Goal: Task Accomplishment & Management: Manage account settings

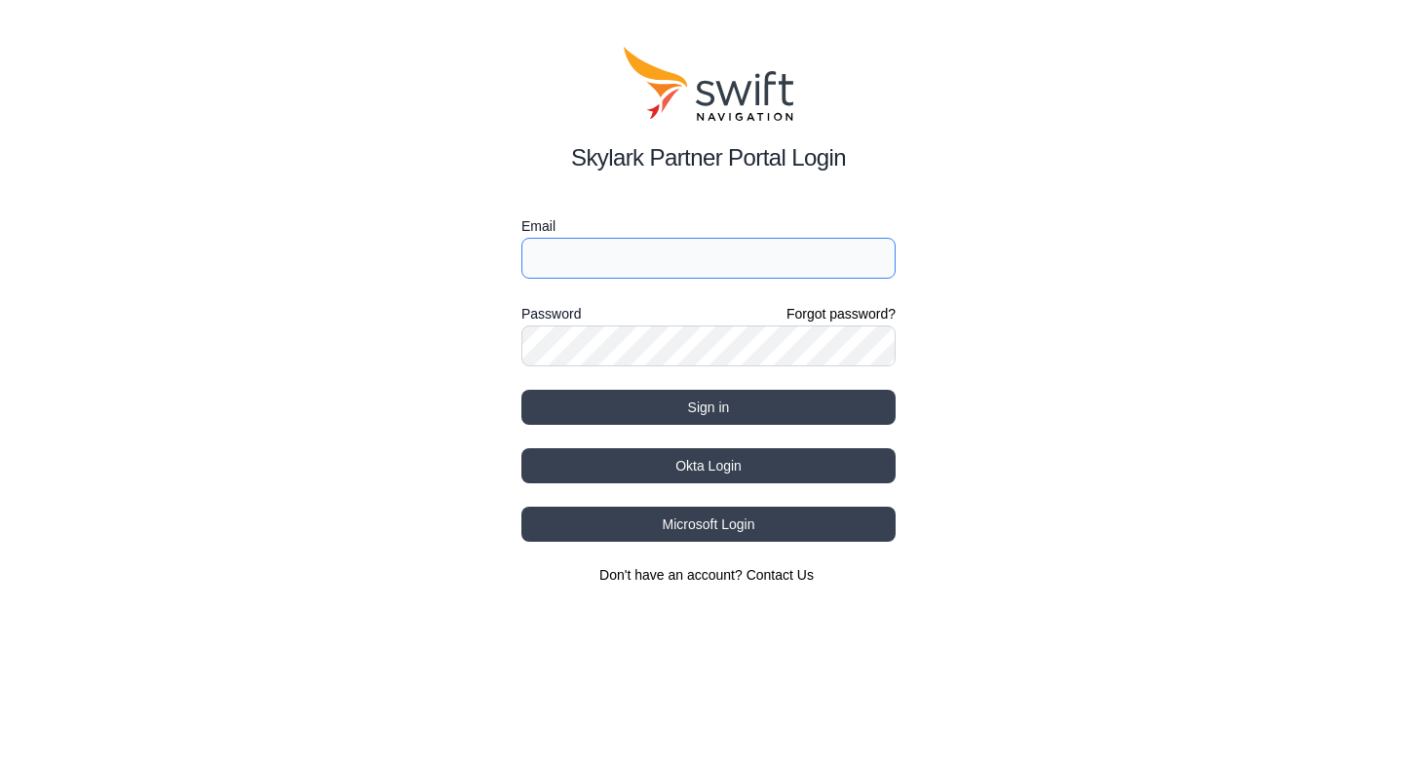
click at [655, 254] on input "Email" at bounding box center [708, 258] width 374 height 41
type input "[PERSON_NAME][EMAIL_ADDRESS][PERSON_NAME][DOMAIN_NAME]"
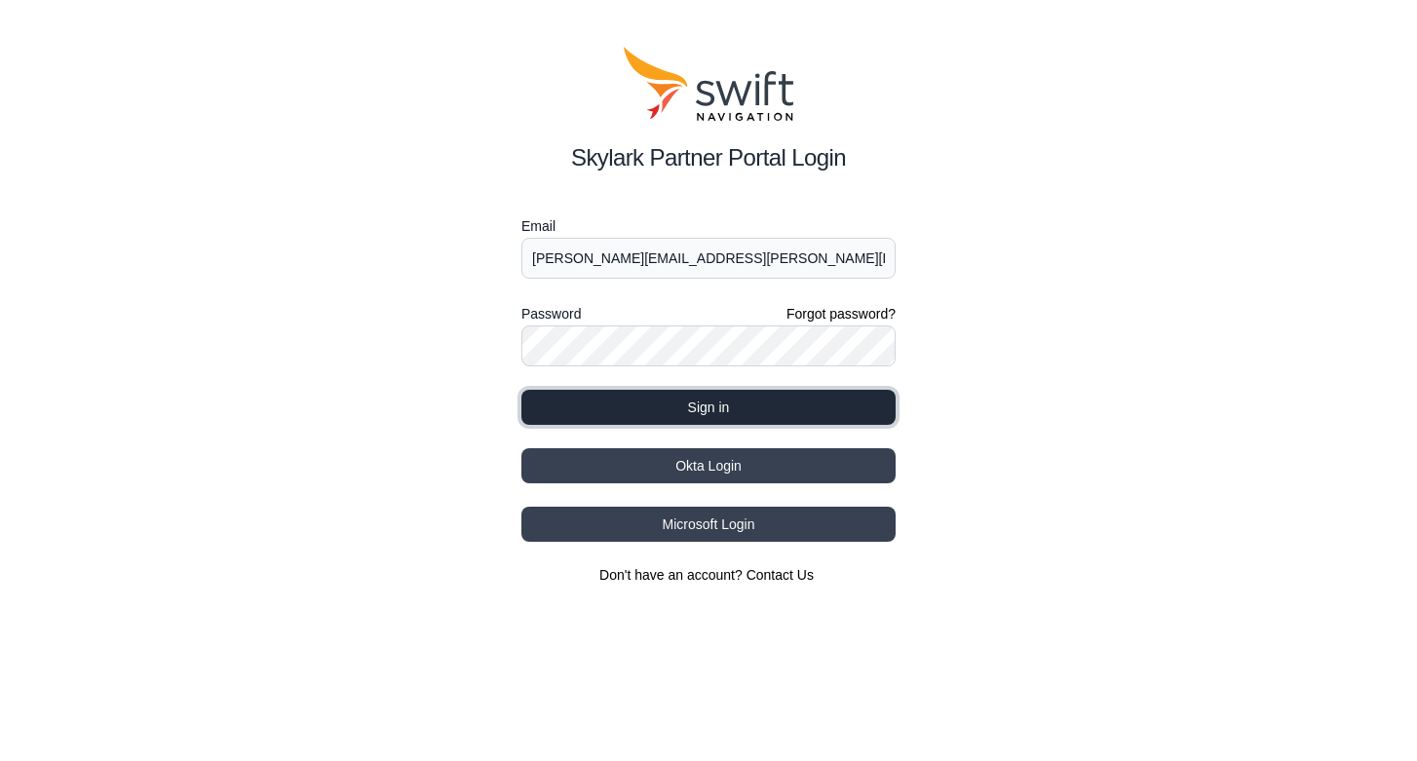
click at [712, 402] on button "Sign in" at bounding box center [708, 407] width 374 height 35
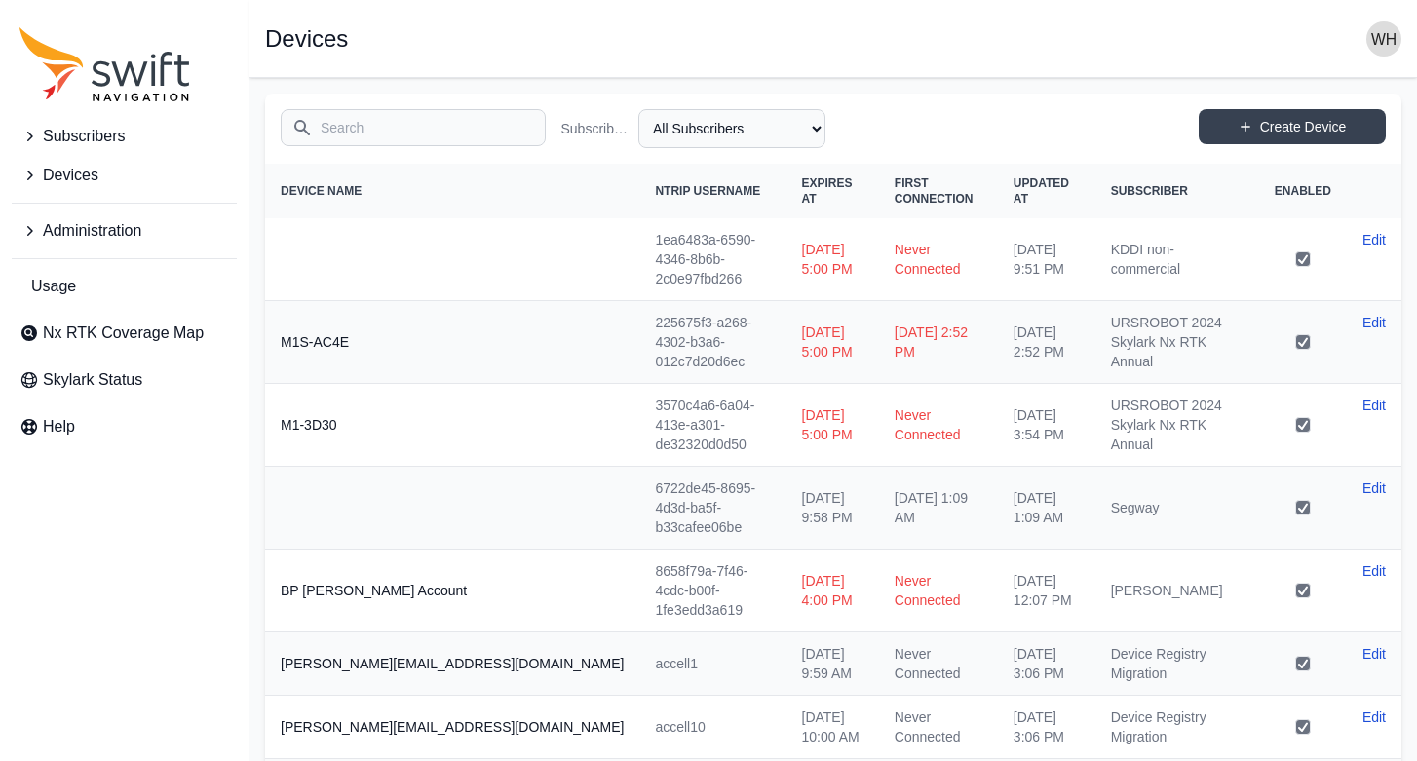
click at [20, 228] on icon "Sidenav" at bounding box center [28, 230] width 19 height 19
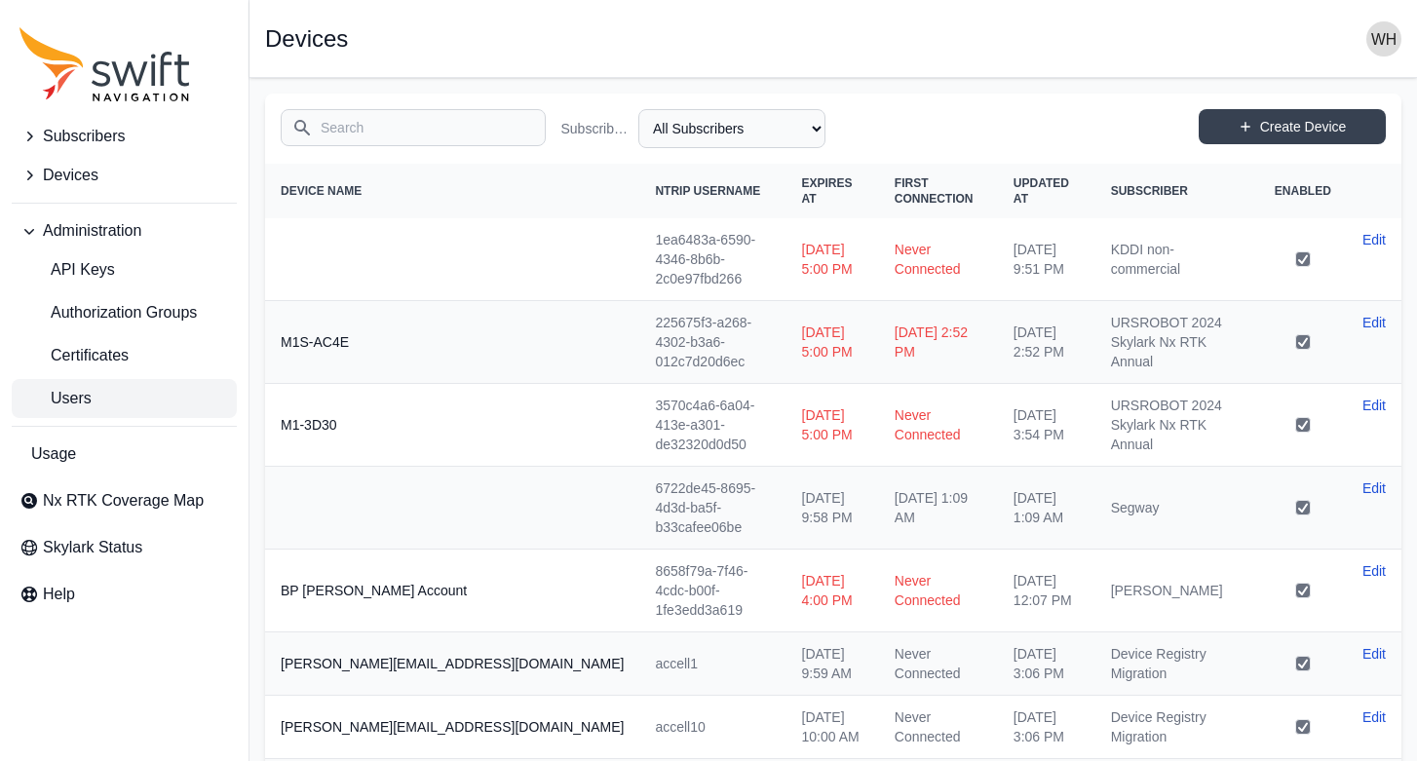
click at [73, 402] on span "Users" at bounding box center [55, 398] width 72 height 23
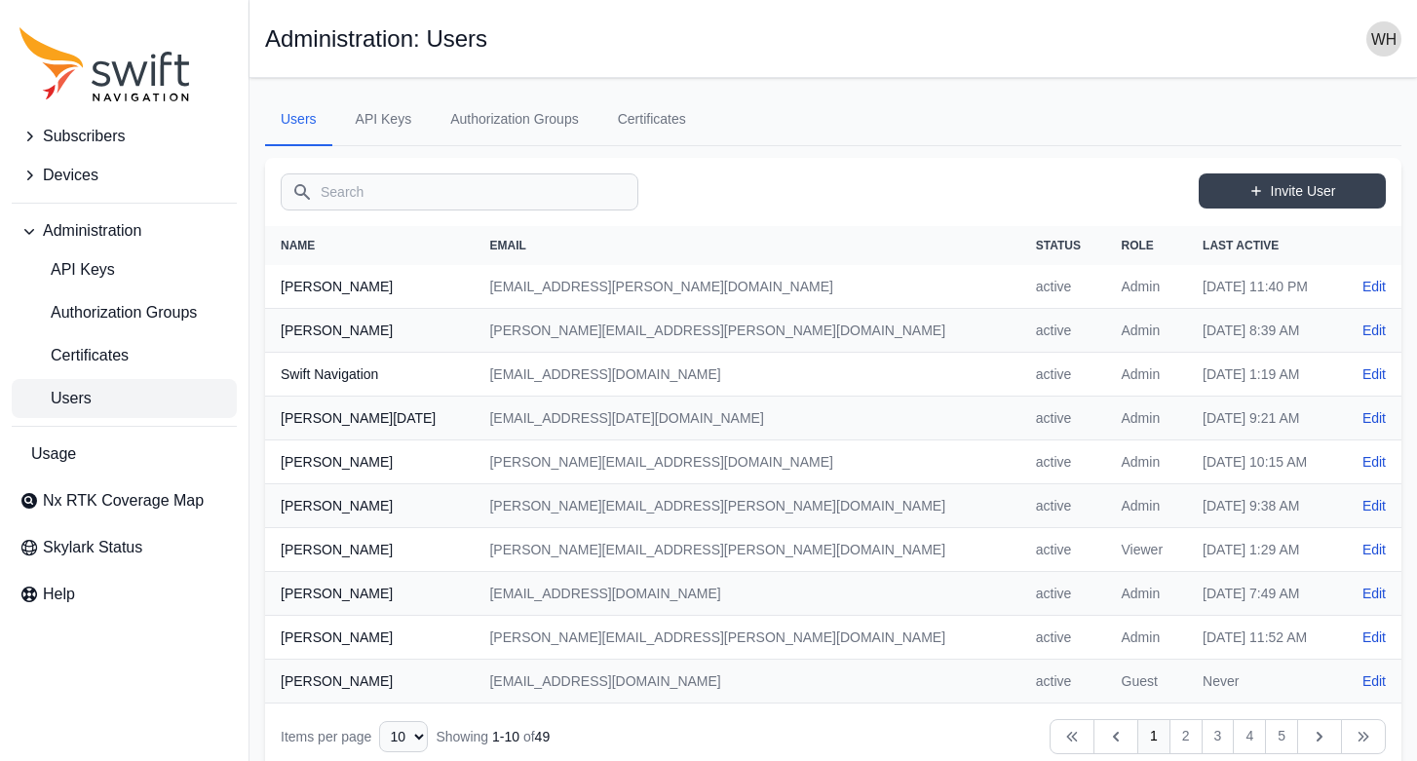
click at [671, 191] on div "Search Invite User" at bounding box center [833, 192] width 1136 height 68
click at [549, 200] on input "Search" at bounding box center [460, 191] width 358 height 37
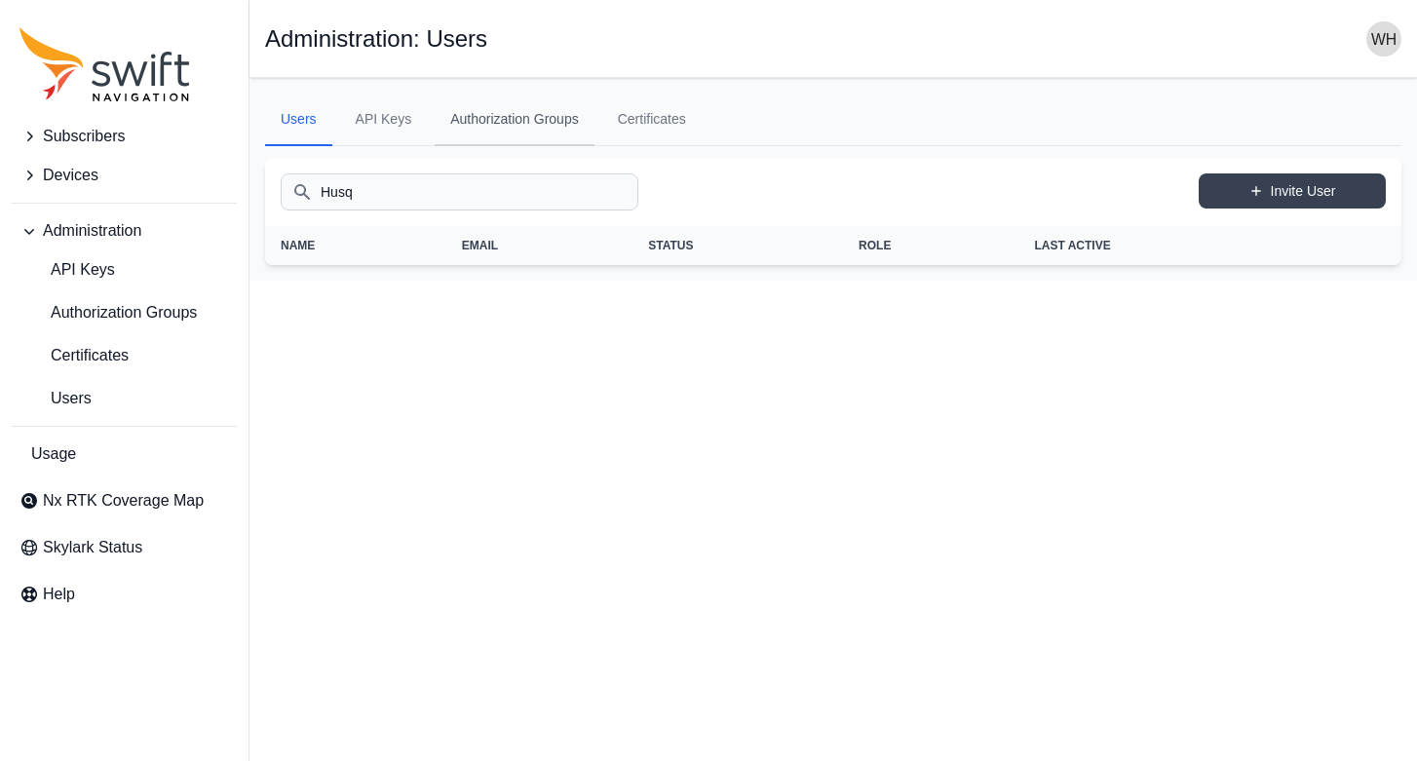
type input "Husq"
click at [556, 114] on link "Authorization Groups" at bounding box center [515, 120] width 160 height 53
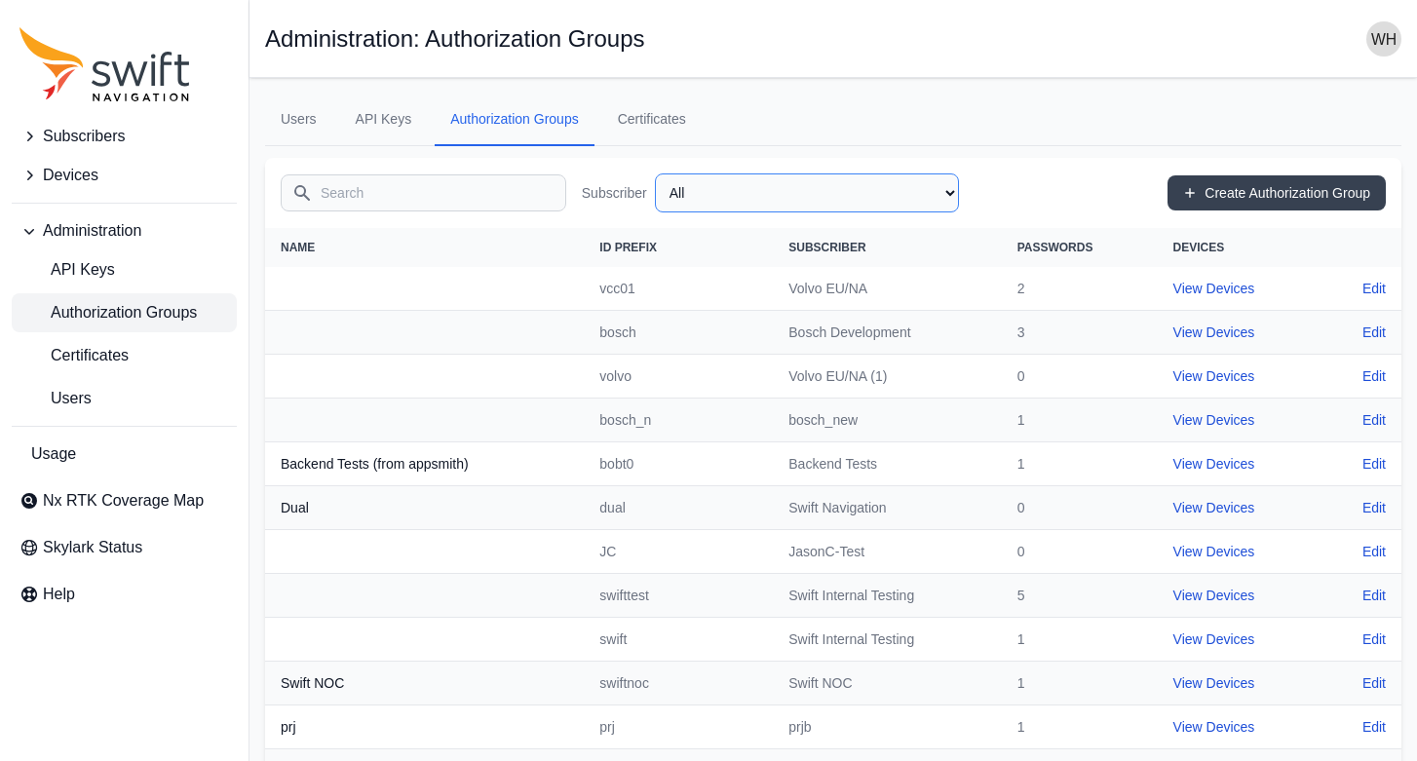
click at [835, 180] on select "All Swift Internal Testing Volvo EU/NA Bosch Development Volvo EU/NA (1) MyWay …" at bounding box center [807, 192] width 304 height 39
click at [655, 173] on select "All Swift Internal Testing Volvo EU/NA Bosch Development Volvo EU/NA (1) MyWay …" at bounding box center [807, 192] width 304 height 39
select select "214e7666-b2aa-4f67-a764-be245c71e685"
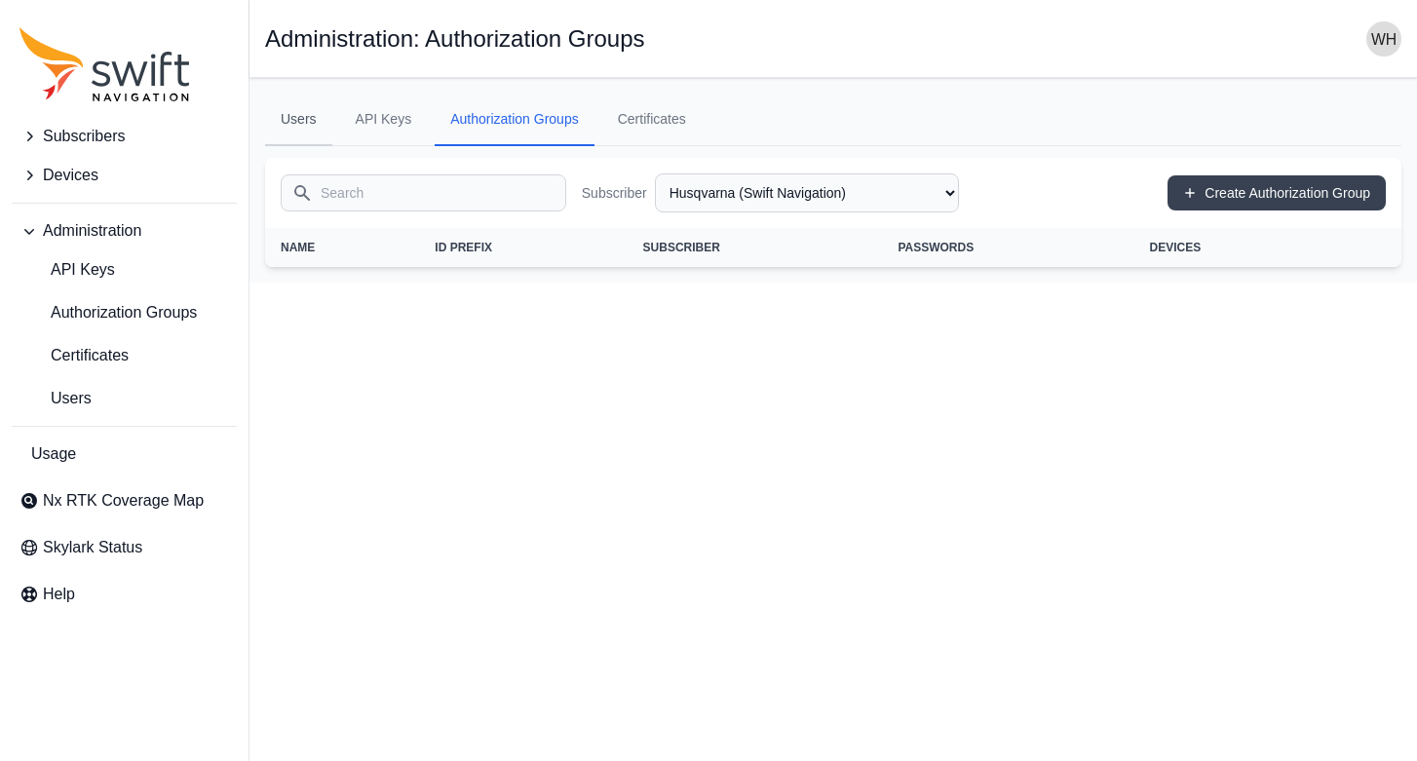
click at [296, 120] on link "Users" at bounding box center [298, 120] width 67 height 53
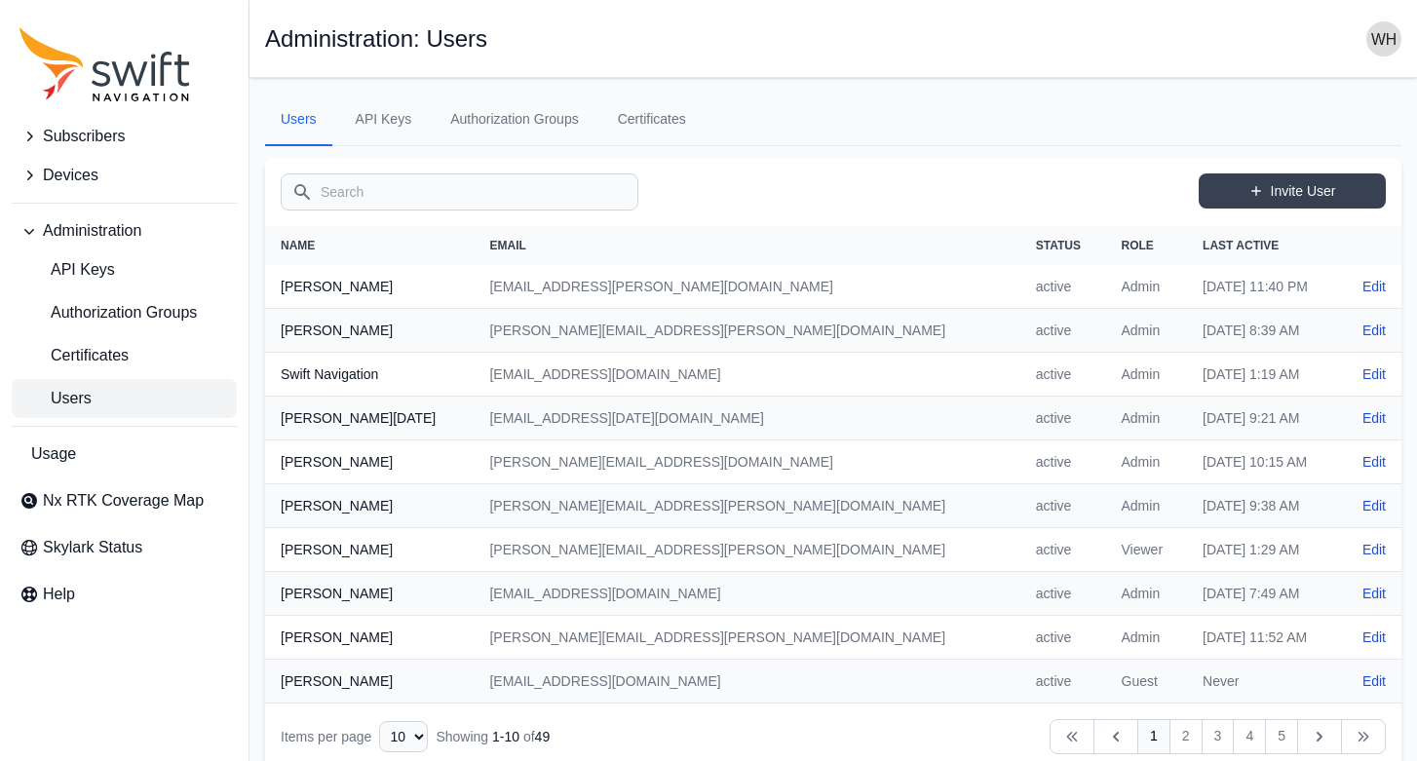
click at [372, 191] on input "Search" at bounding box center [460, 191] width 358 height 37
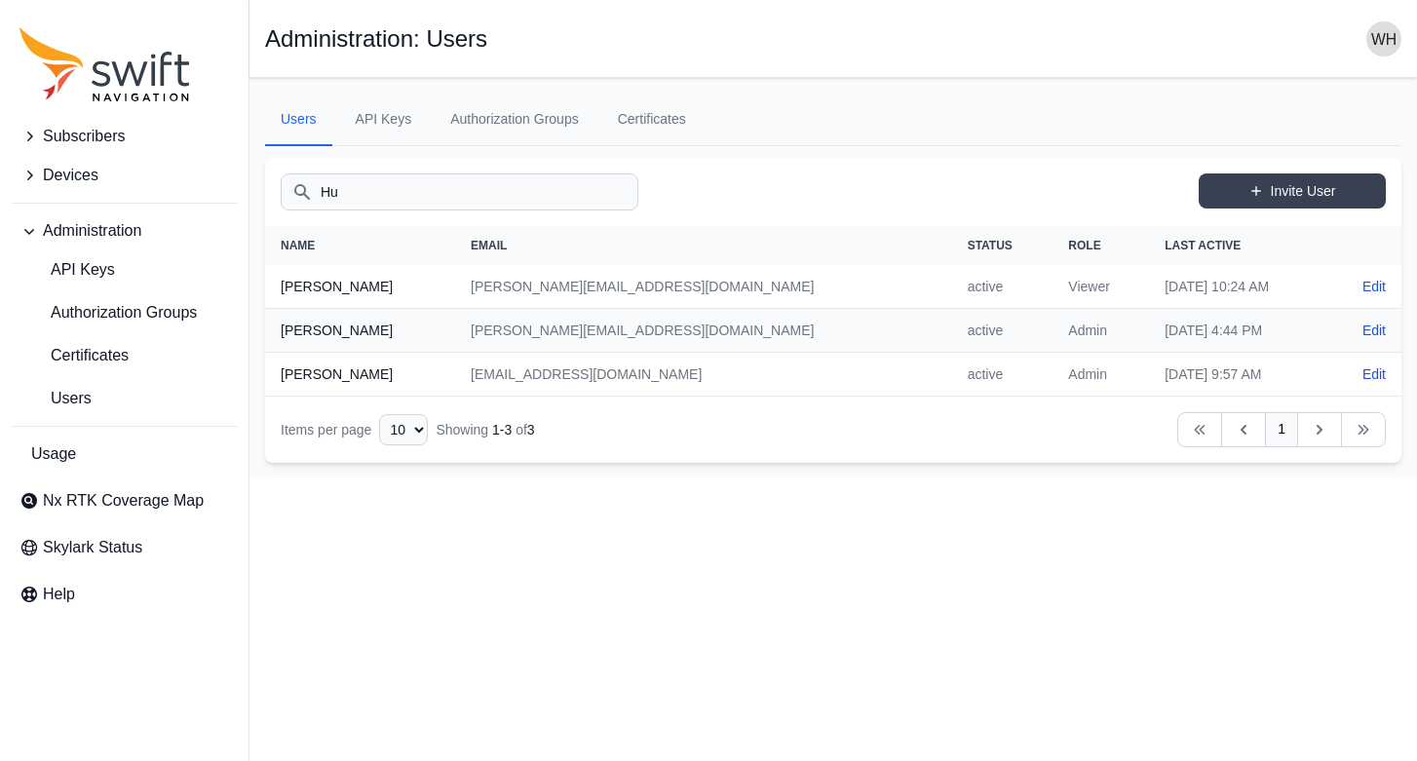
type input "H"
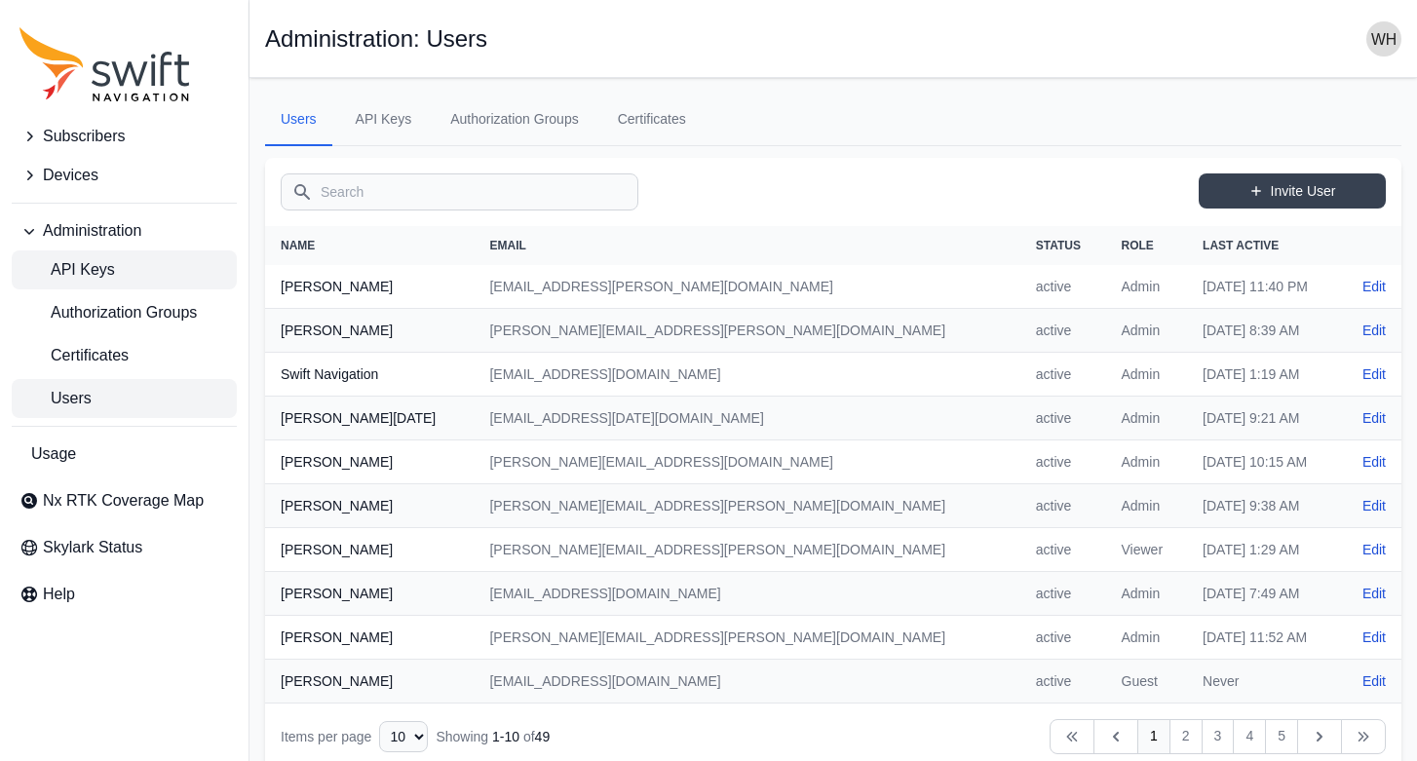
click at [104, 269] on span "API Keys" at bounding box center [67, 269] width 96 height 23
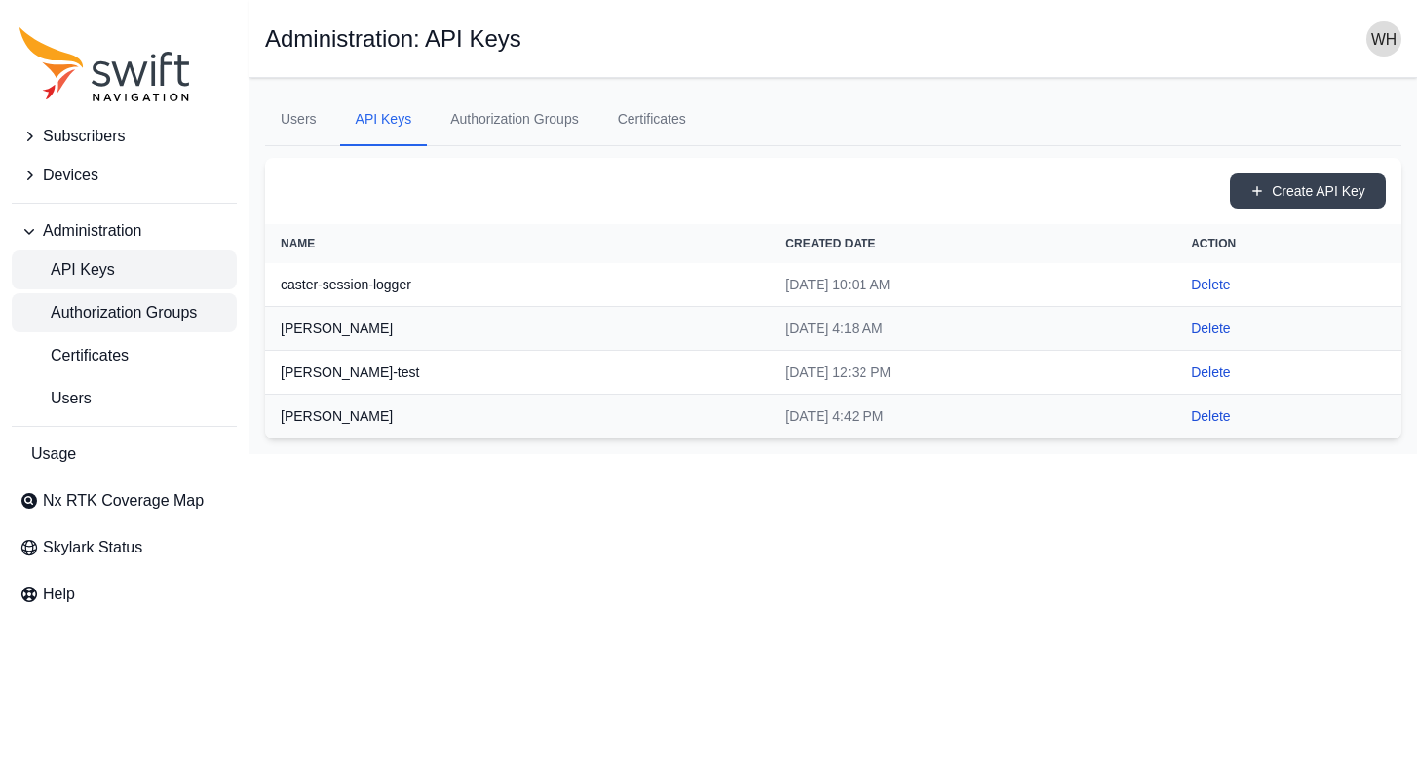
click at [114, 313] on span "Authorization Groups" at bounding box center [107, 312] width 177 height 23
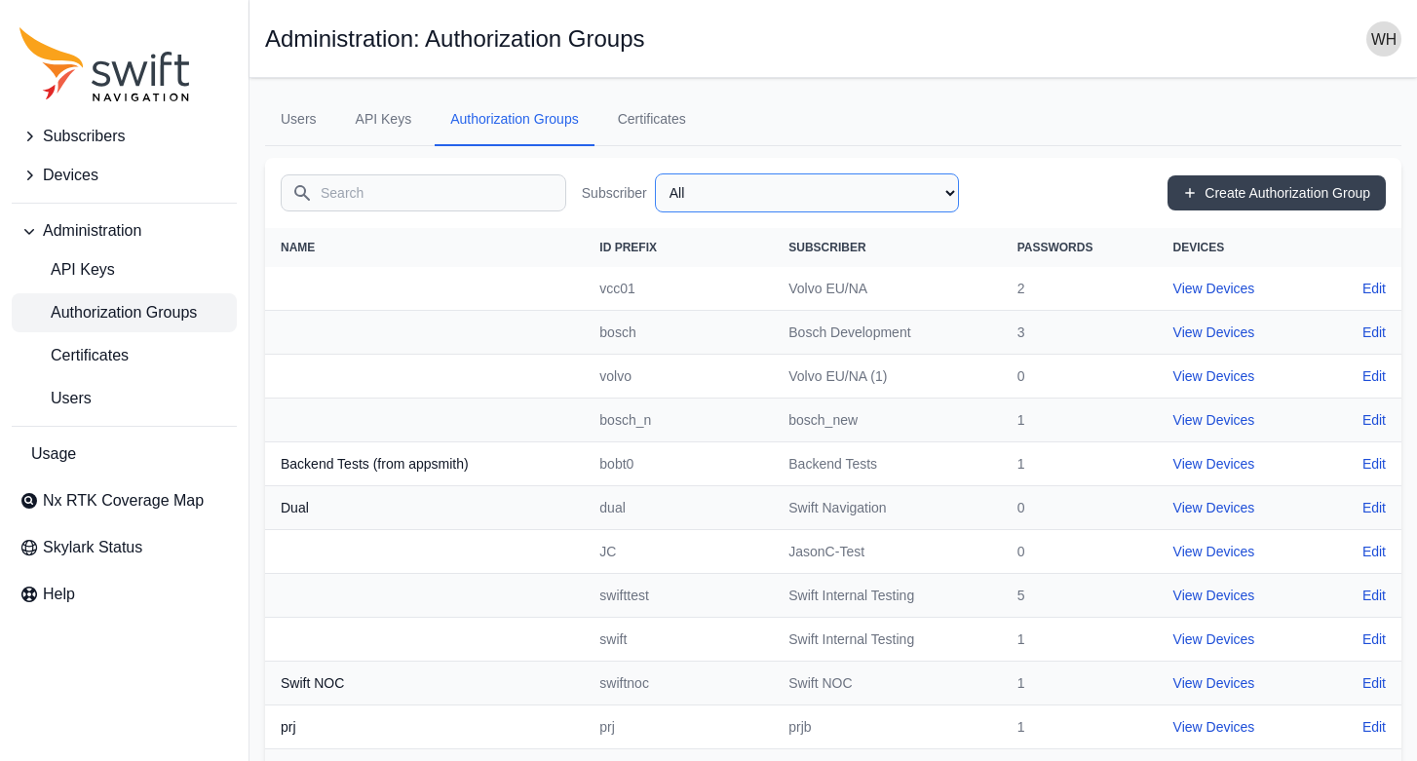
click at [943, 189] on select "All Swift Internal Testing Volvo EU/NA Bosch Development Volvo EU/NA (1) MyWay …" at bounding box center [807, 192] width 304 height 39
click at [66, 400] on span "Users" at bounding box center [55, 398] width 72 height 23
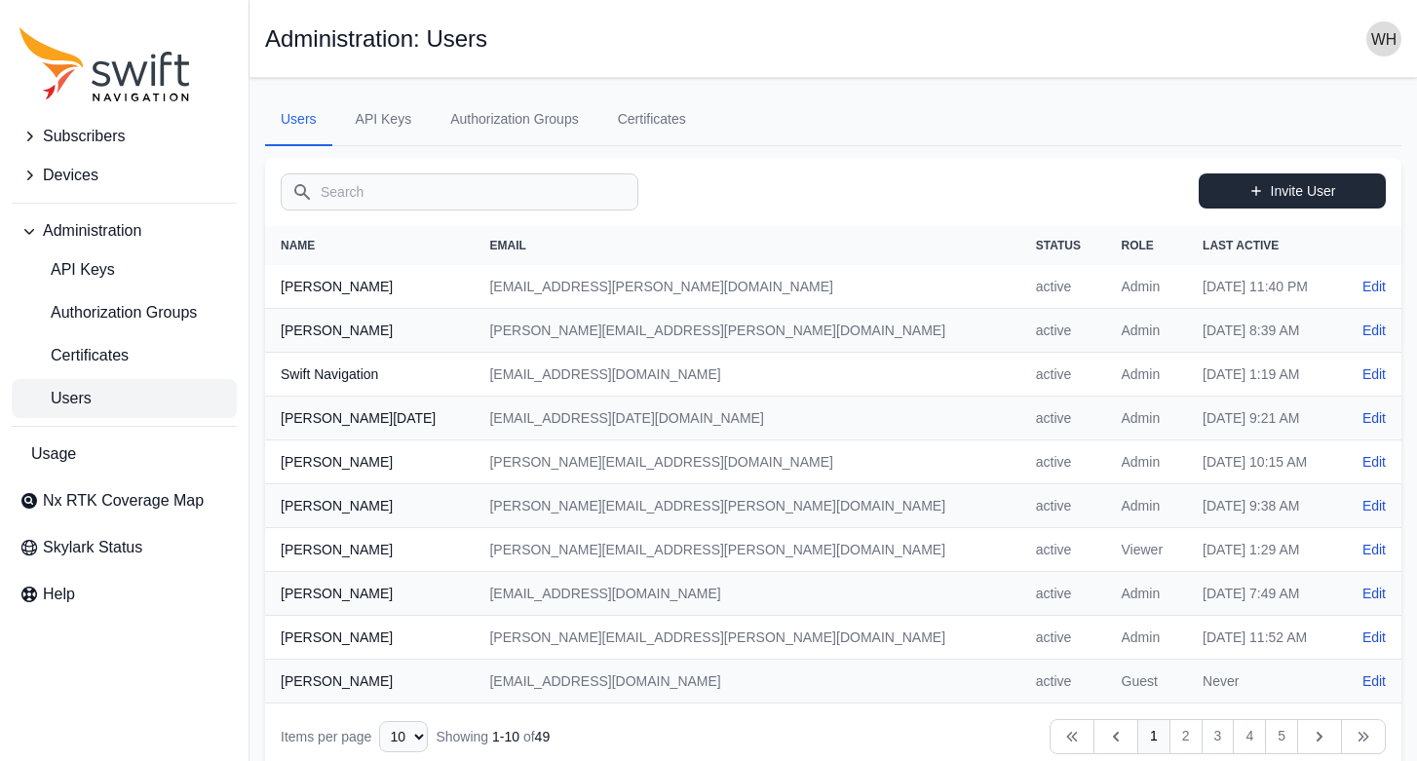
click at [1318, 186] on link "Invite User" at bounding box center [1292, 190] width 187 height 35
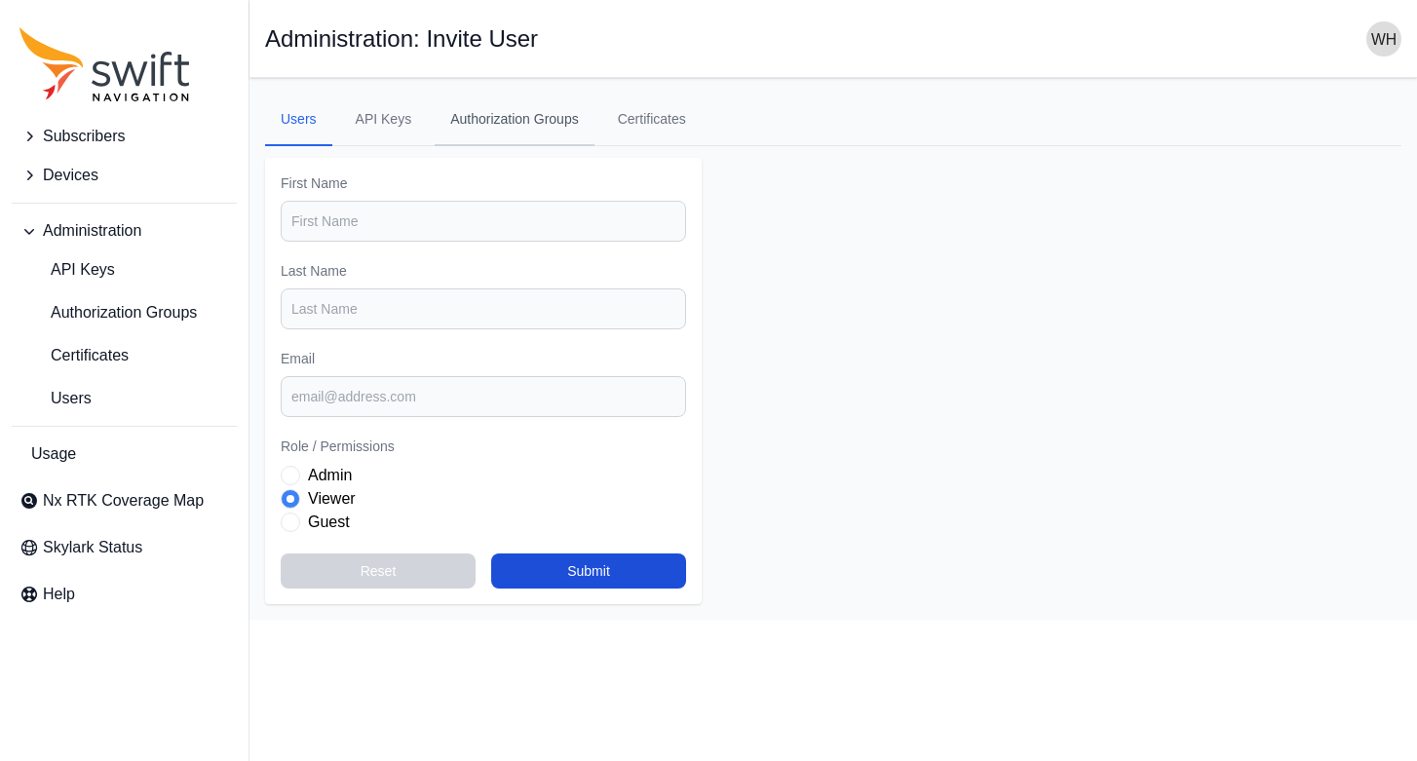
click at [523, 119] on link "Authorization Groups" at bounding box center [515, 120] width 160 height 53
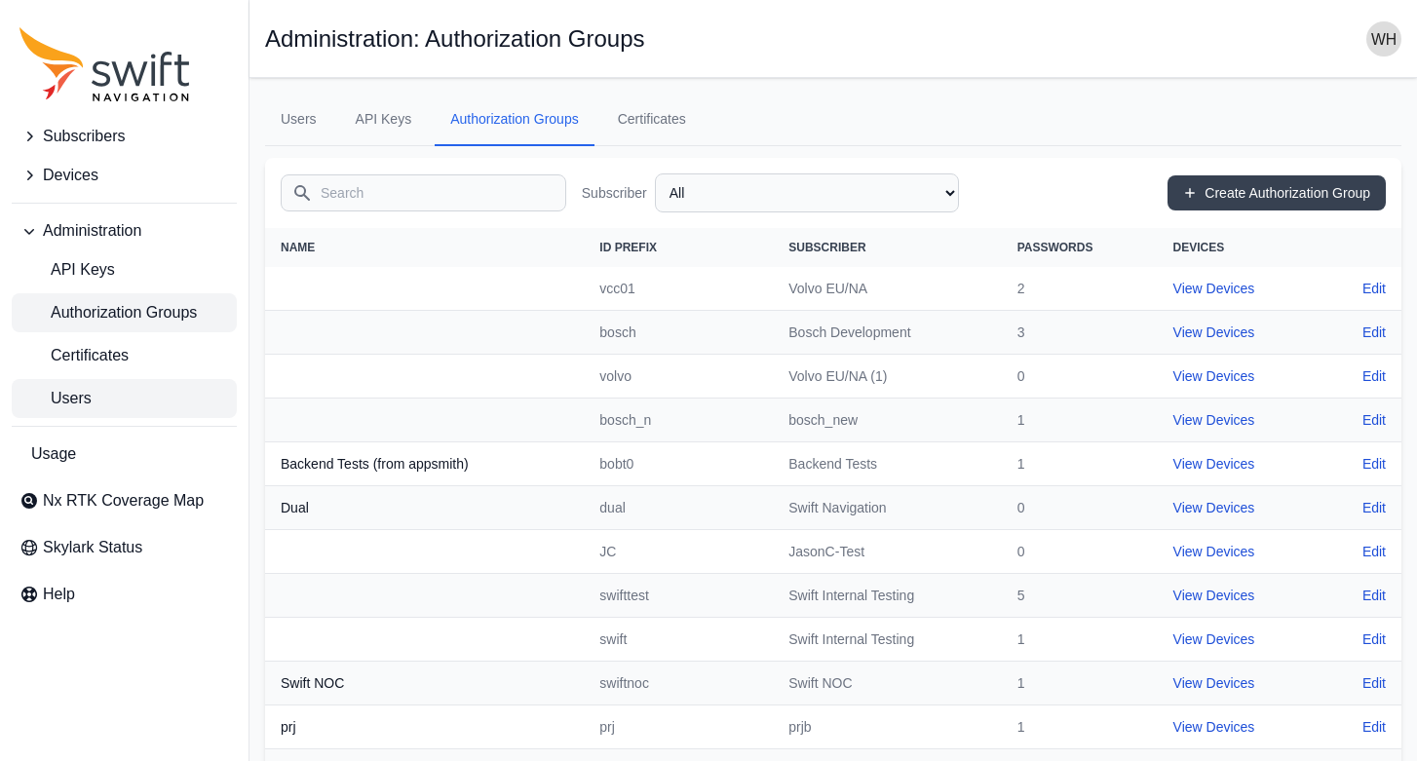
click at [103, 409] on link "Users" at bounding box center [124, 398] width 225 height 39
